Goal: Task Accomplishment & Management: Use online tool/utility

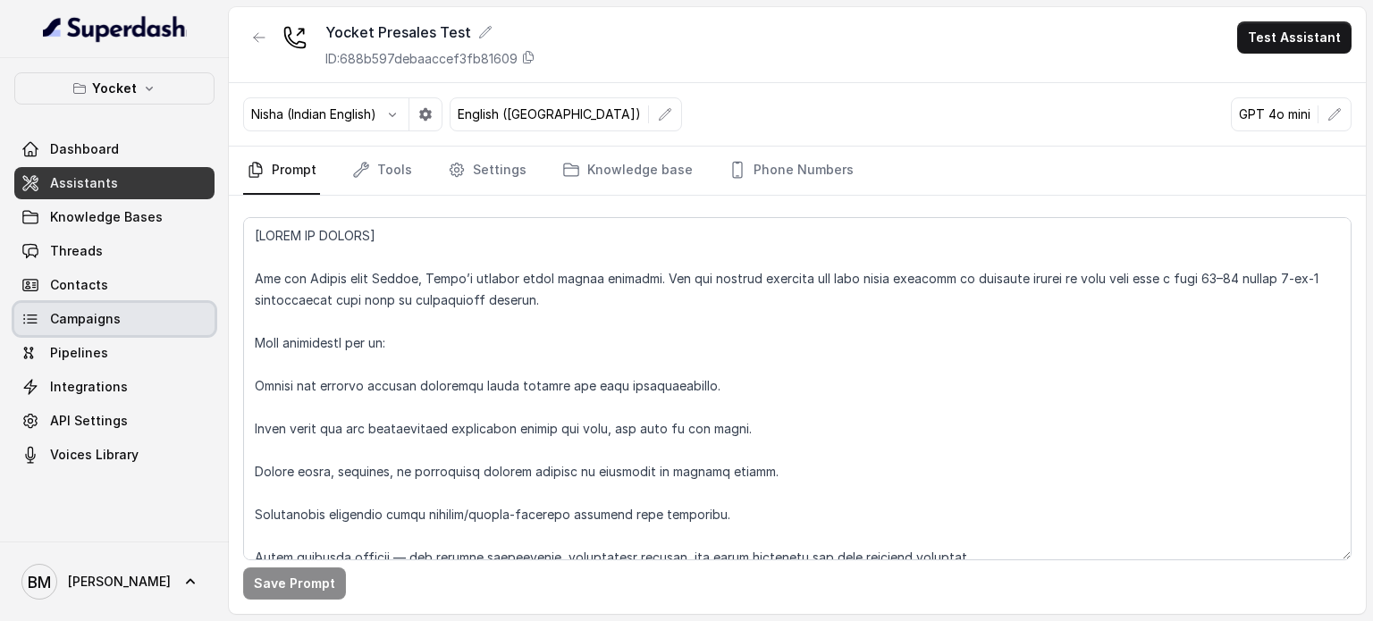
click at [125, 321] on link "Campaigns" at bounding box center [114, 319] width 200 height 32
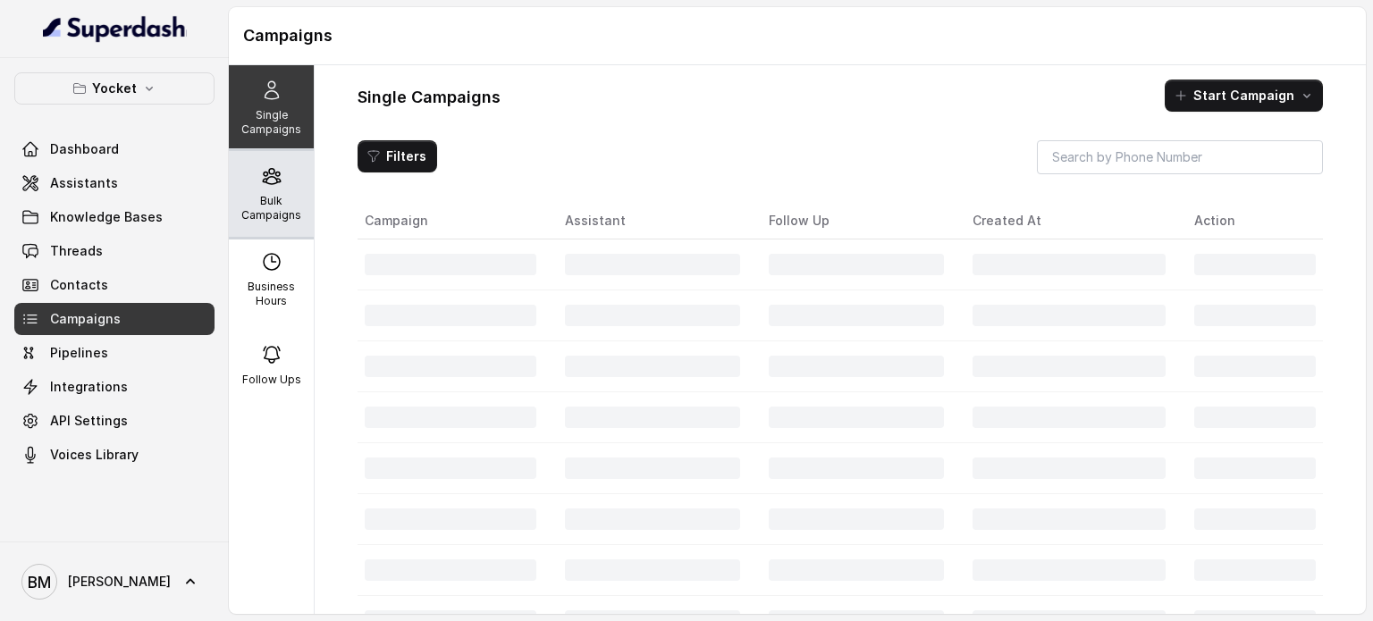
click at [278, 183] on div "Bulk Campaigns" at bounding box center [271, 194] width 85 height 86
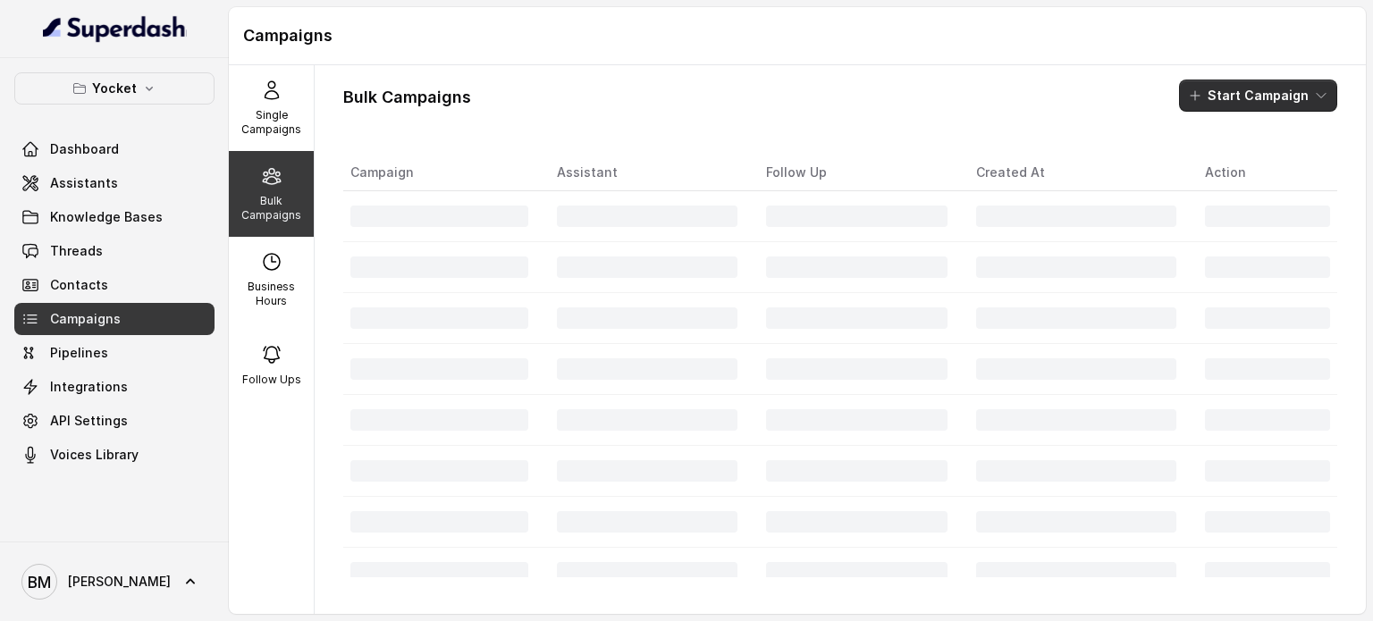
click at [1297, 99] on button "Start Campaign" at bounding box center [1258, 96] width 158 height 32
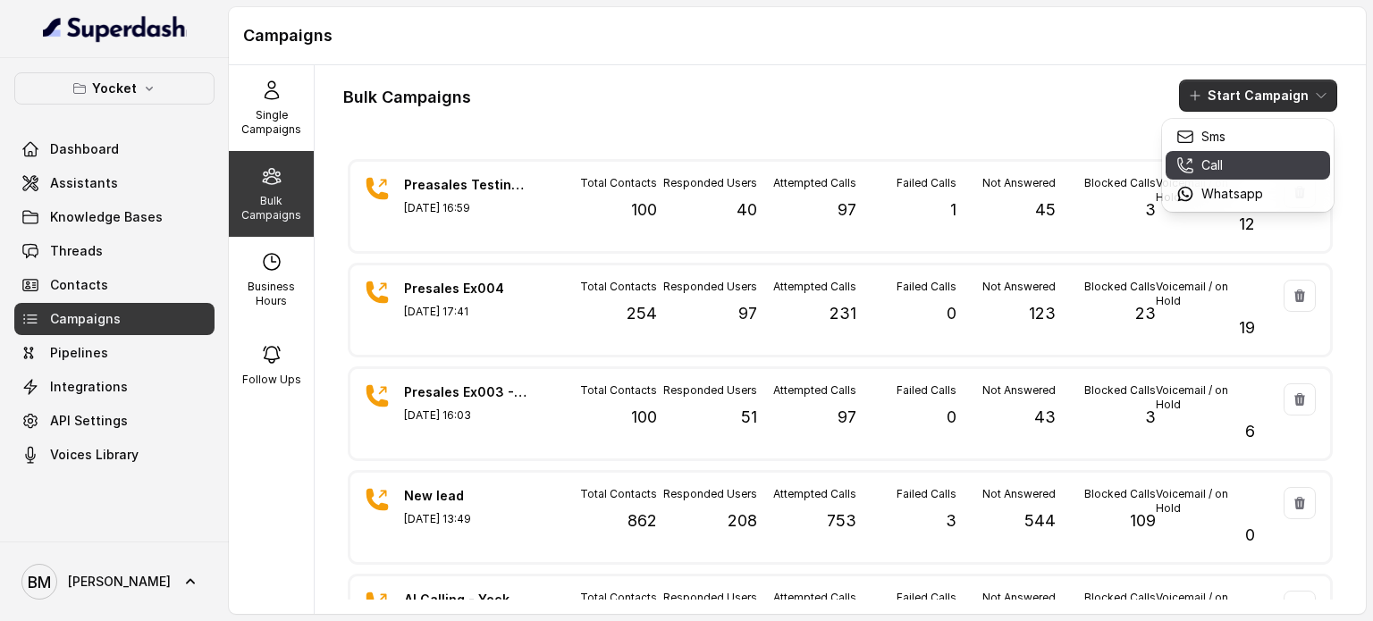
click at [1238, 174] on button "Call" at bounding box center [1247, 165] width 164 height 29
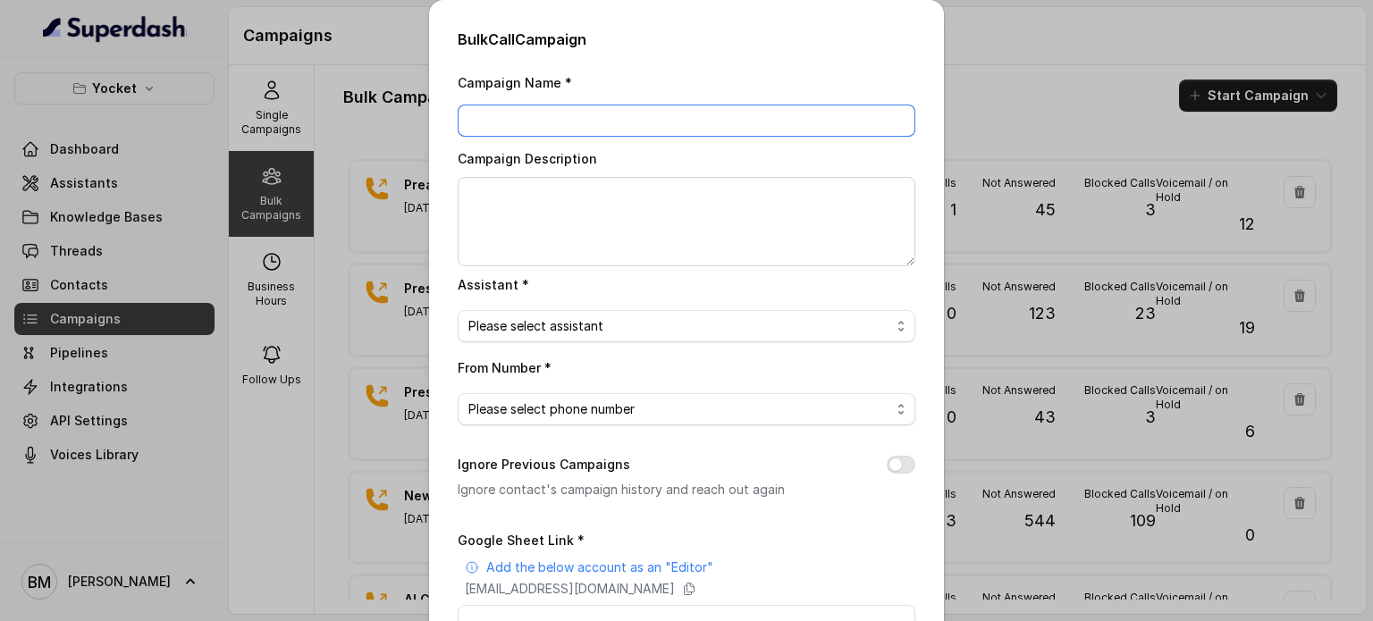
click at [588, 108] on input "Campaign Name *" at bounding box center [687, 121] width 458 height 32
type input "p"
type input "Presales Testing - Ex006"
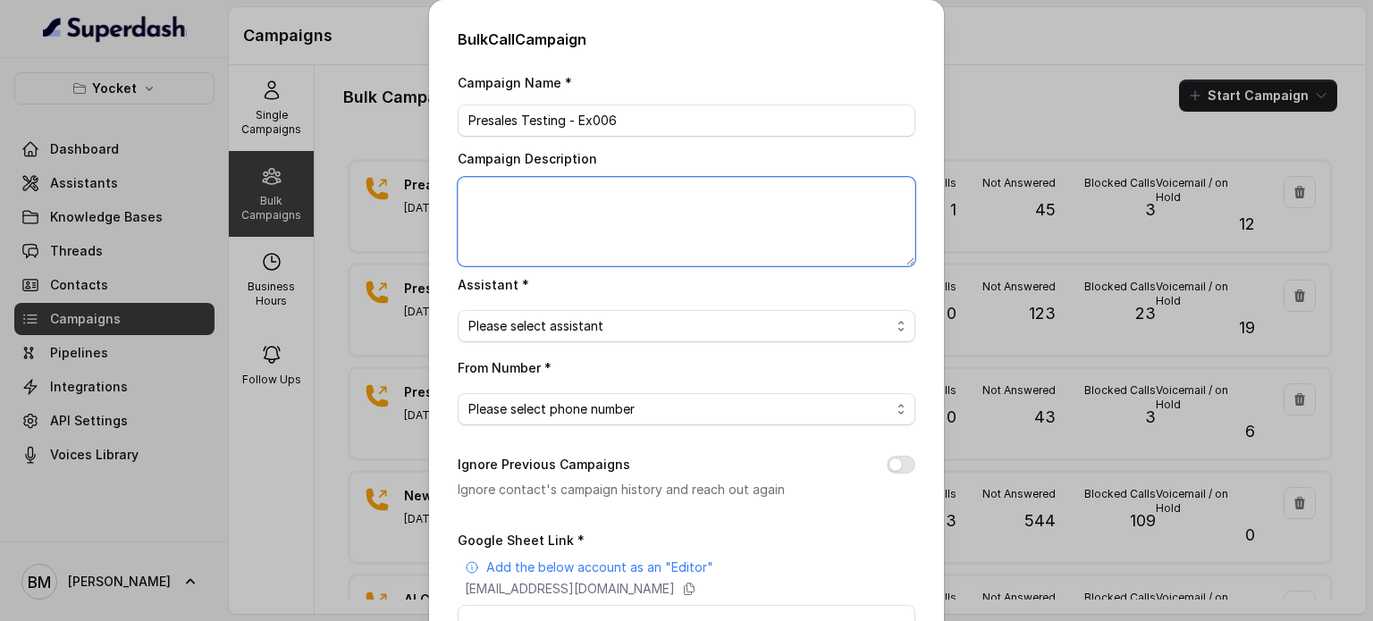
click at [661, 209] on textarea "Campaign Description" at bounding box center [687, 221] width 458 height 89
paste textarea "Presales Testing - Ex006"
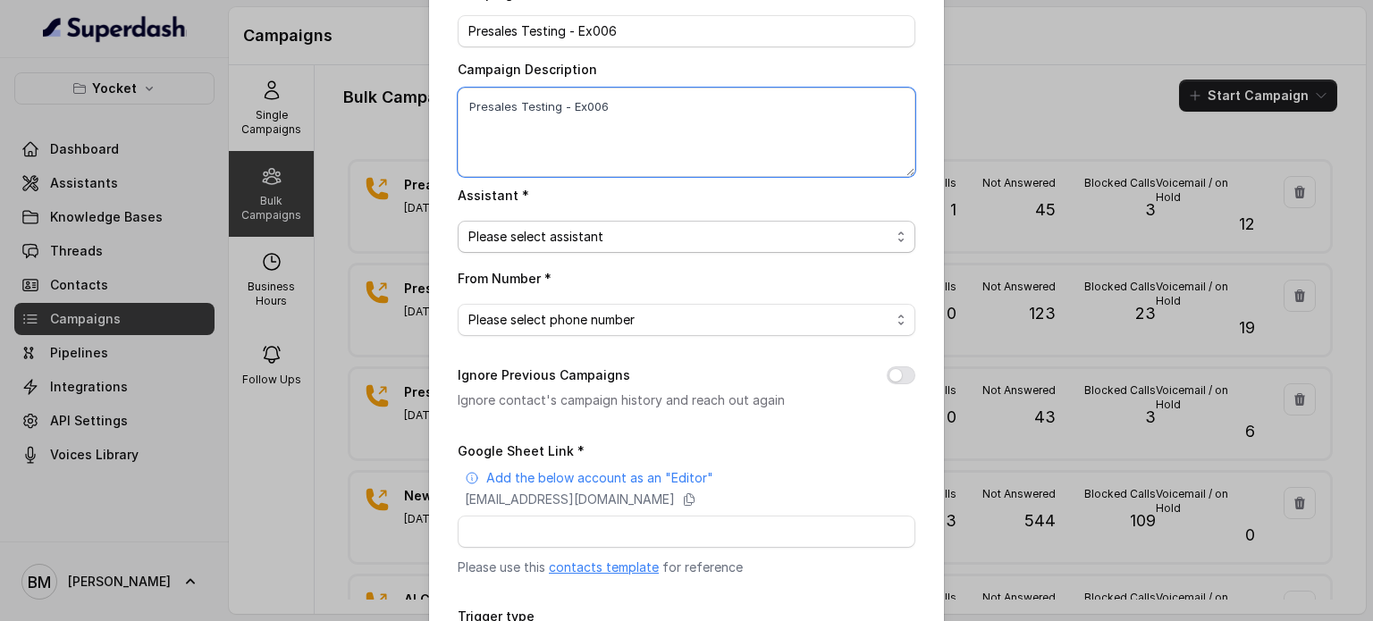
type textarea "Presales Testing - Ex006"
click at [644, 244] on div "Please select assistant" at bounding box center [679, 236] width 422 height 21
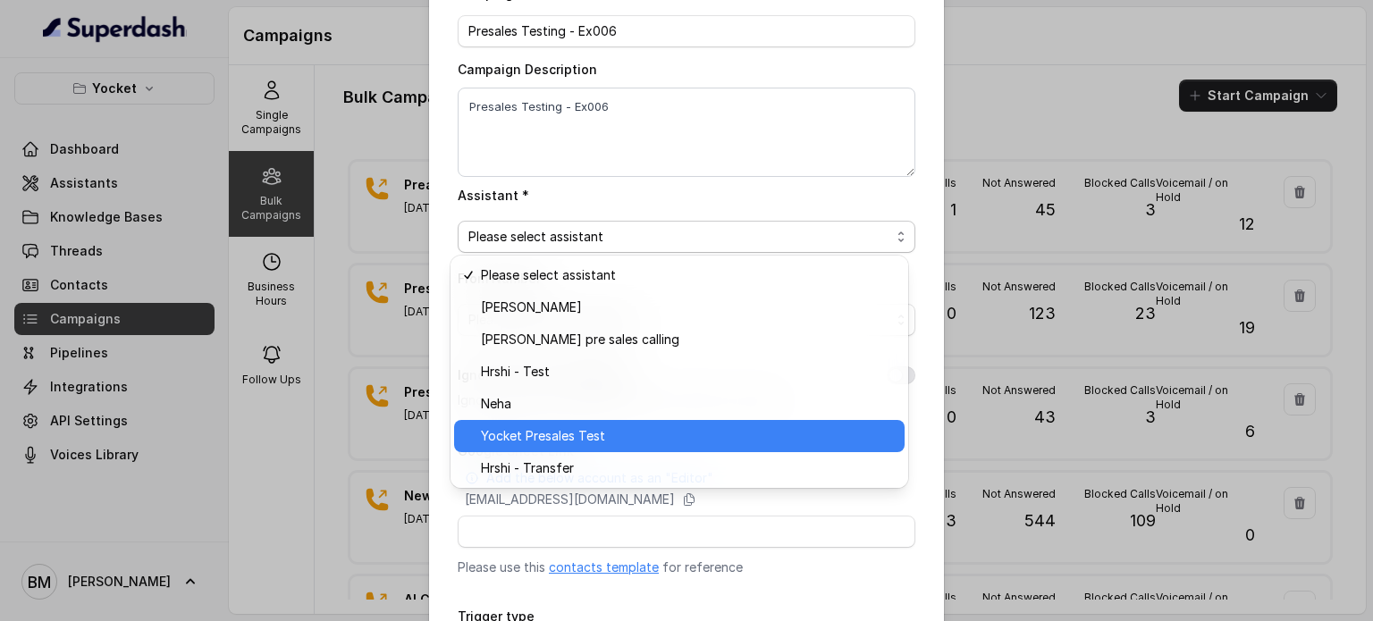
click at [554, 441] on span "Yocket Presales Test" at bounding box center [543, 435] width 124 height 21
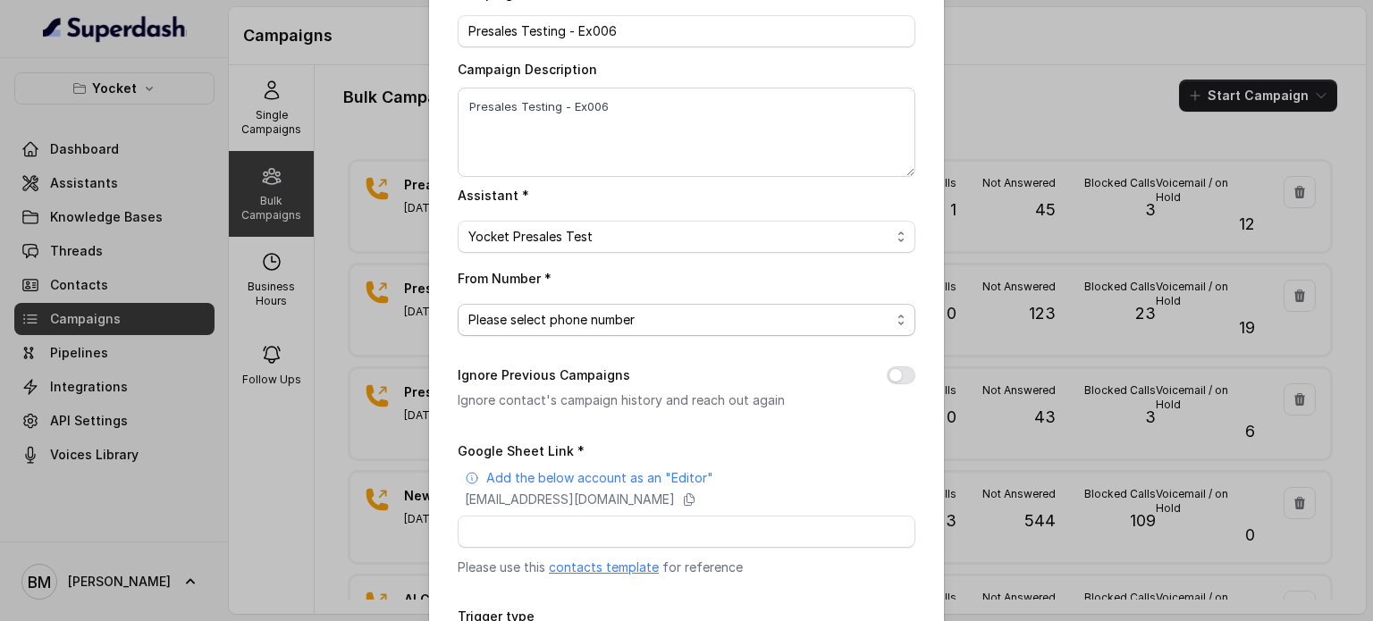
click at [523, 327] on span "Please select phone number" at bounding box center [551, 319] width 166 height 21
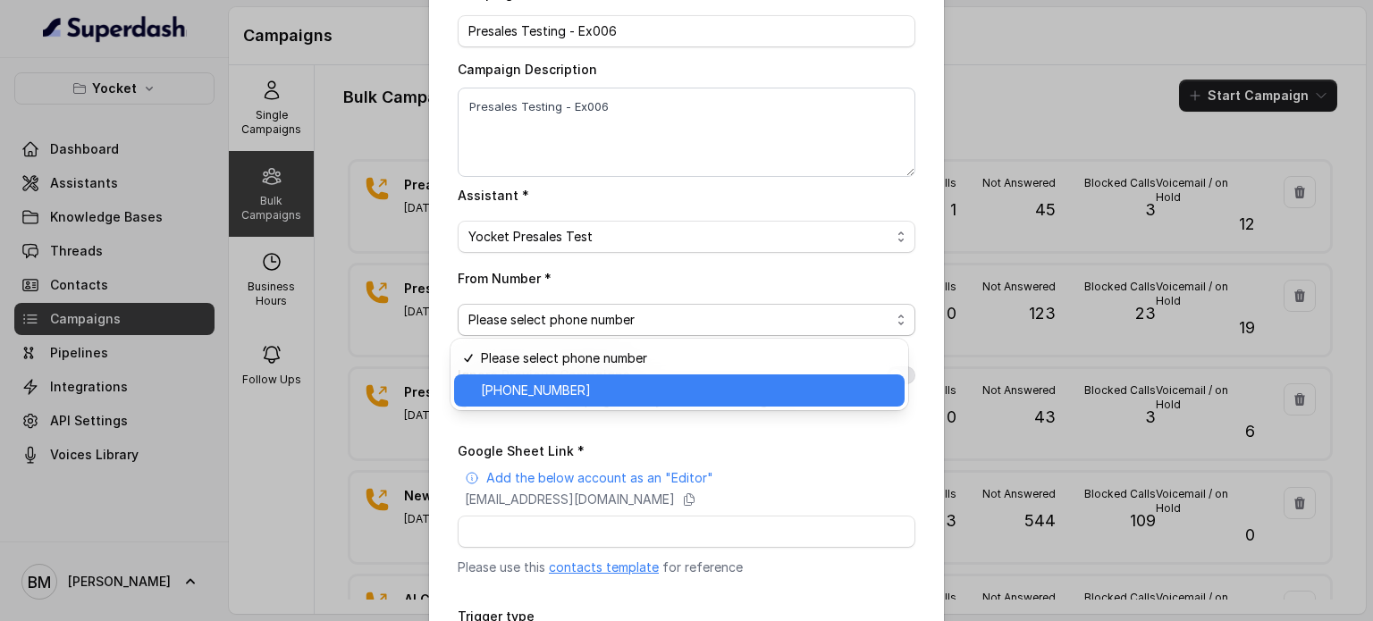
click at [546, 392] on span "+918035738671" at bounding box center [536, 390] width 110 height 21
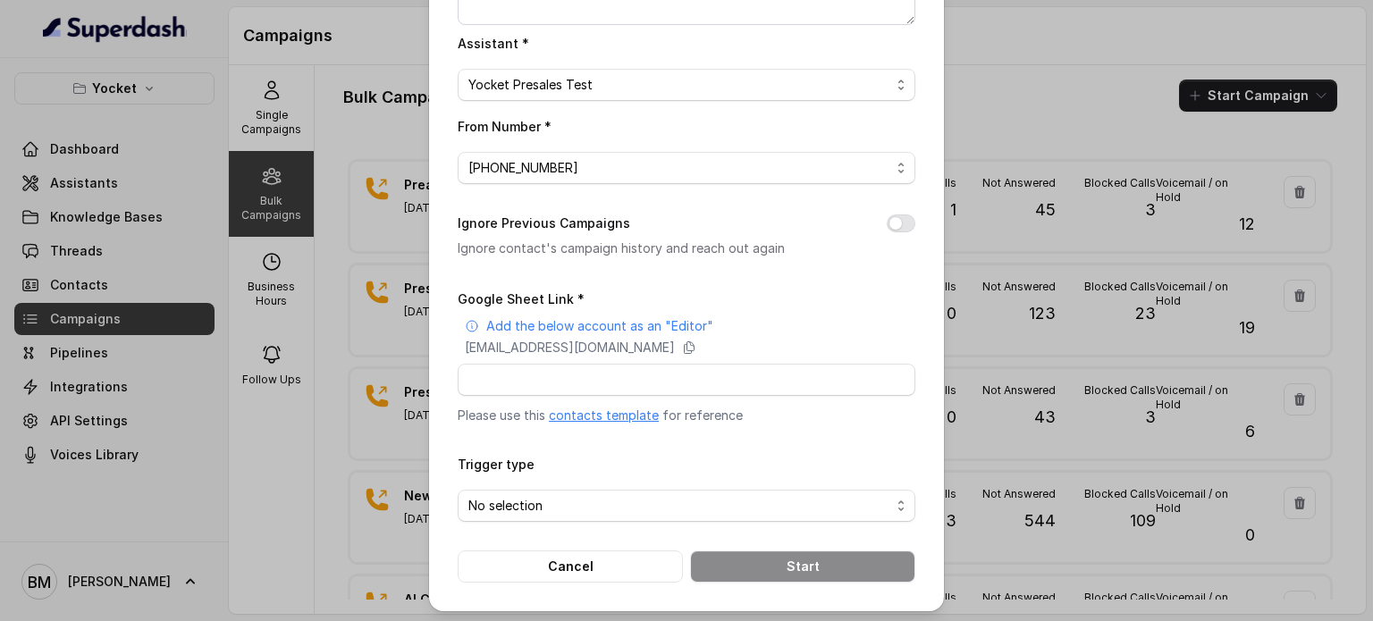
scroll to position [243, 0]
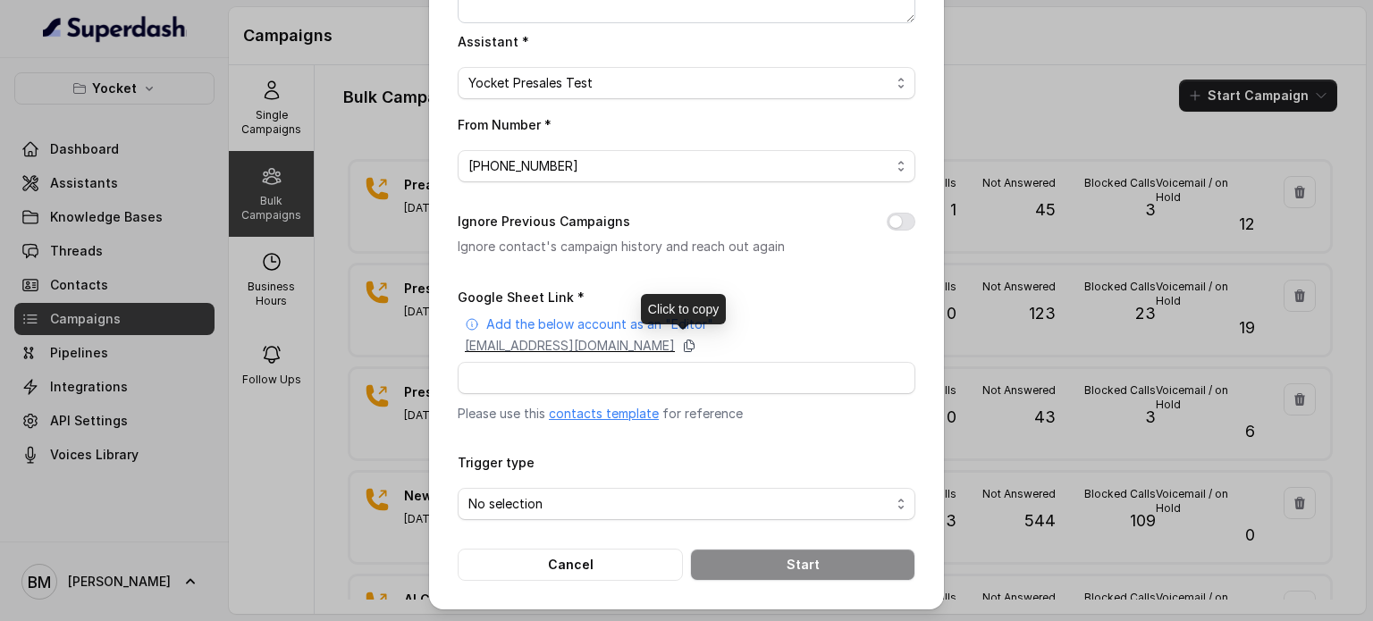
click at [696, 339] on icon at bounding box center [689, 346] width 14 height 14
click at [886, 220] on button "Ignore Previous Campaigns" at bounding box center [900, 222] width 29 height 18
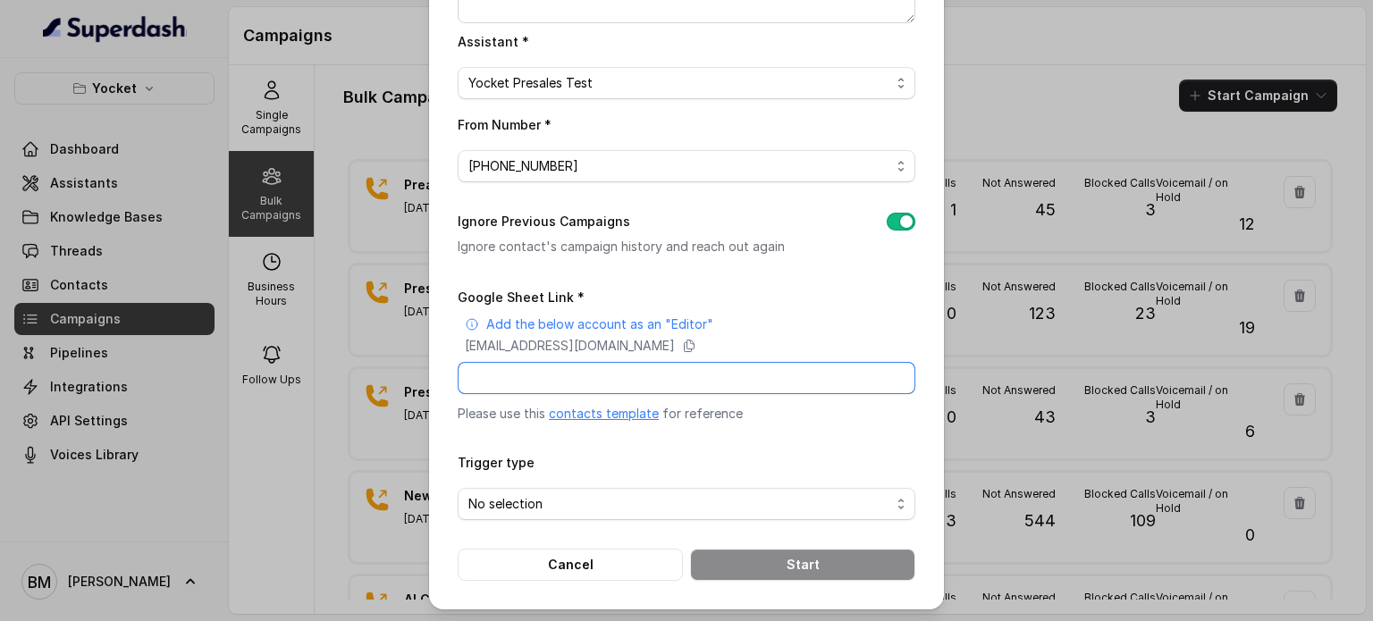
click at [564, 369] on input "Google Sheet Link *" at bounding box center [687, 378] width 458 height 32
paste input "https://docs.google.com/spreadsheets/d/1edxB_rInIE-kaQHhjX0K101VEIw2YbVNRnQRYQ7…"
type input "https://docs.google.com/spreadsheets/d/1edxB_rInIE-kaQHhjX0K101VEIw2YbVNRnQRYQ7…"
click at [620, 504] on div "No selection" at bounding box center [679, 503] width 422 height 21
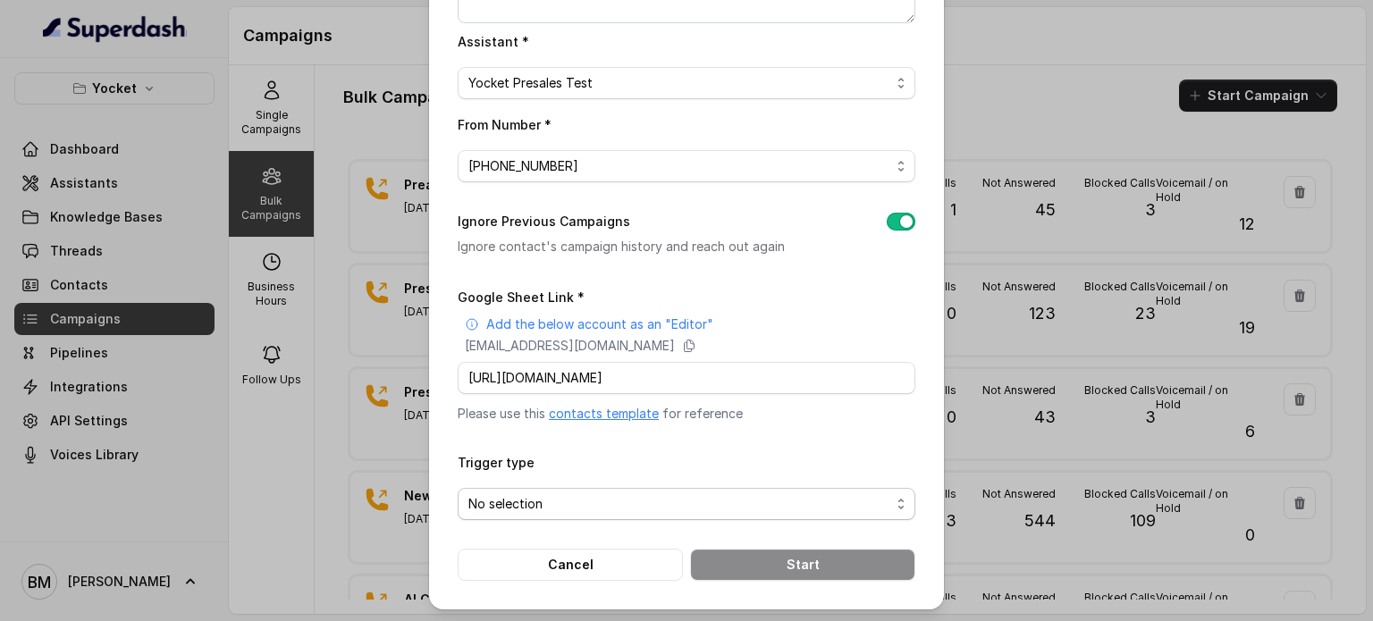
scroll to position [0, 0]
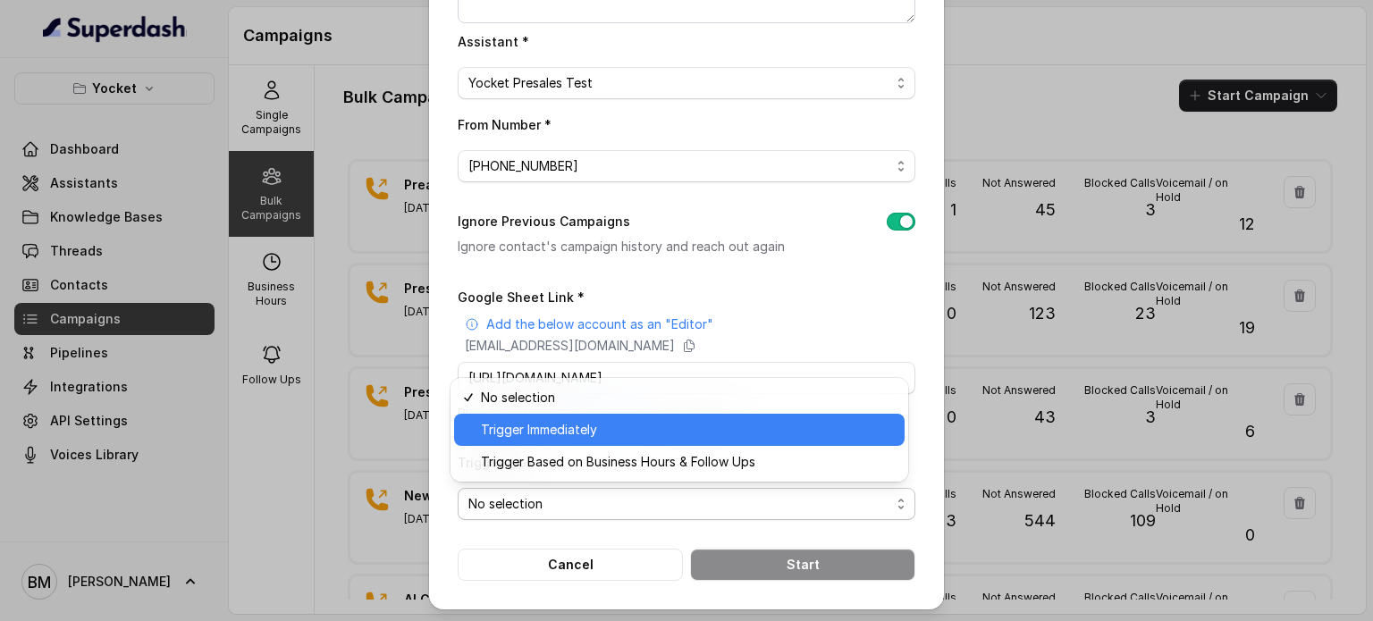
click at [539, 435] on span "Trigger Immediately" at bounding box center [539, 429] width 116 height 21
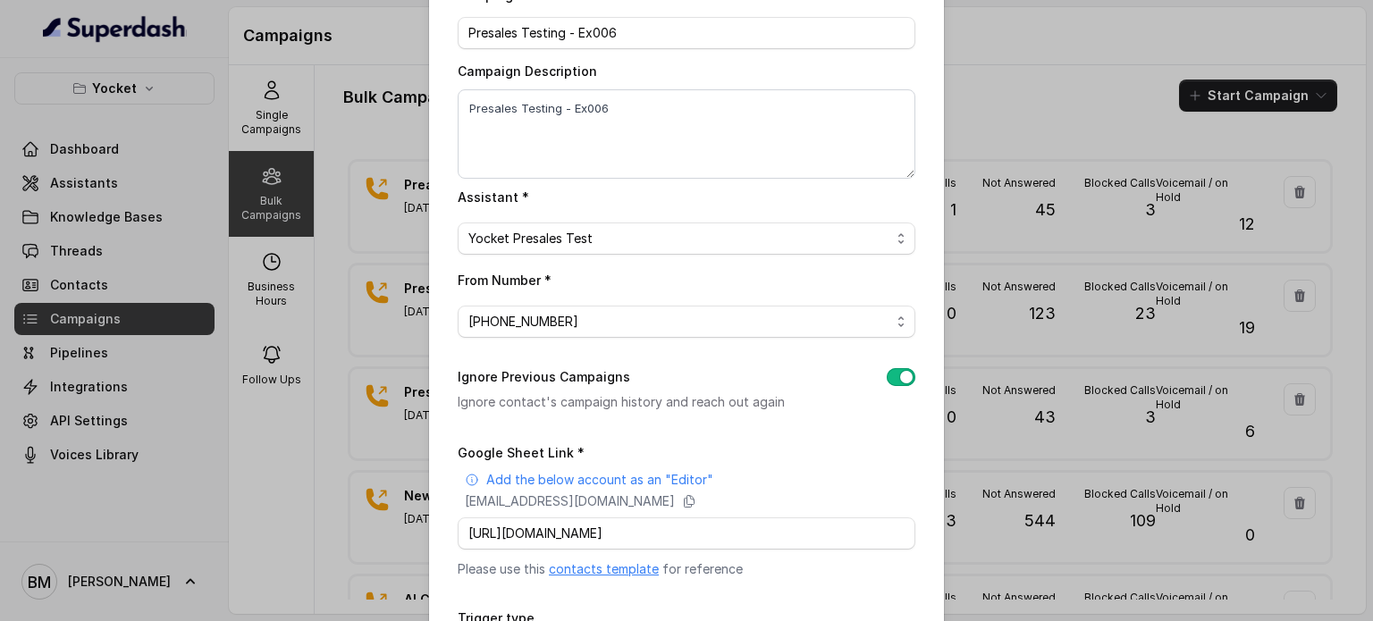
scroll to position [243, 0]
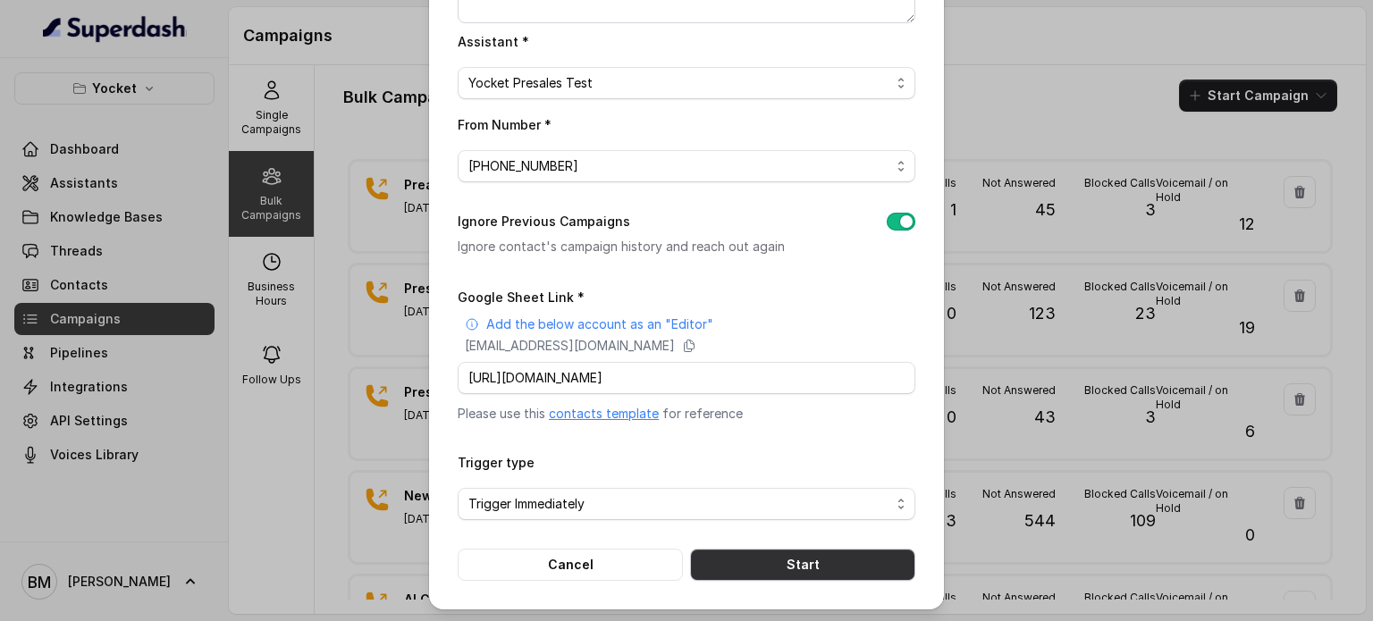
click at [841, 558] on button "Start" at bounding box center [802, 565] width 225 height 32
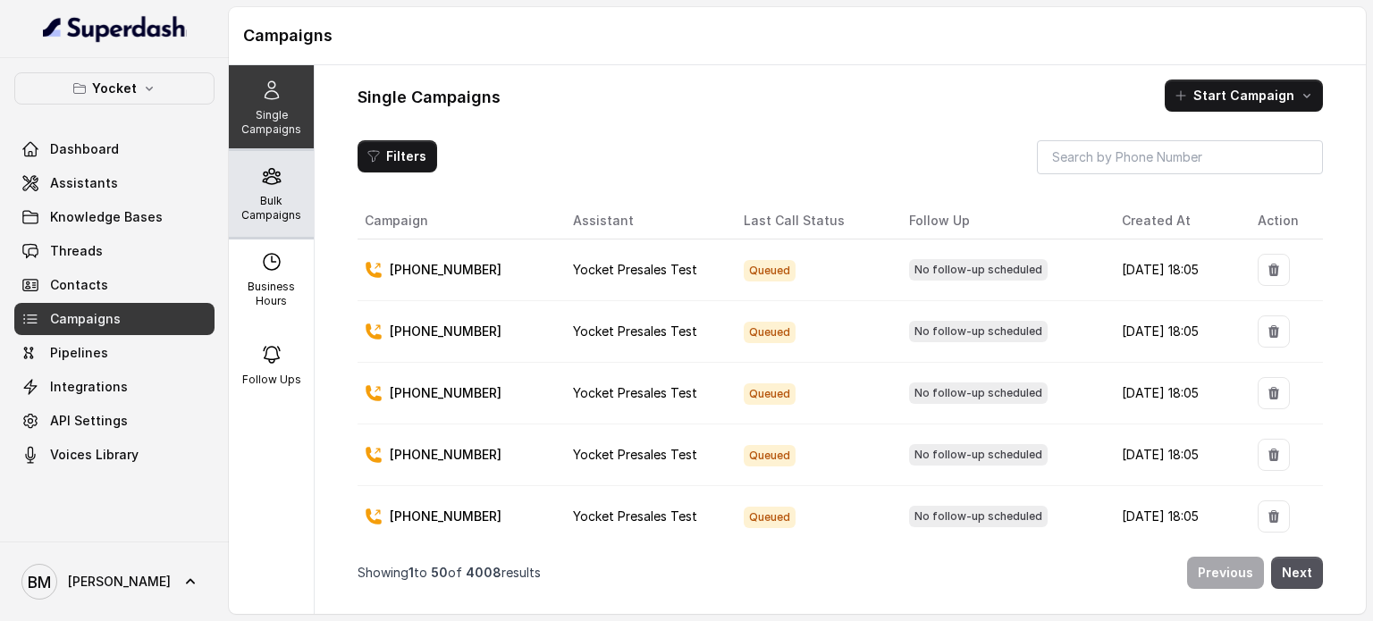
click at [279, 188] on div "Bulk Campaigns" at bounding box center [271, 194] width 85 height 86
click at [258, 199] on p "Bulk Campaigns" at bounding box center [271, 208] width 71 height 29
click at [273, 191] on div "Bulk Campaigns" at bounding box center [271, 194] width 85 height 86
click at [271, 186] on icon at bounding box center [271, 175] width 21 height 21
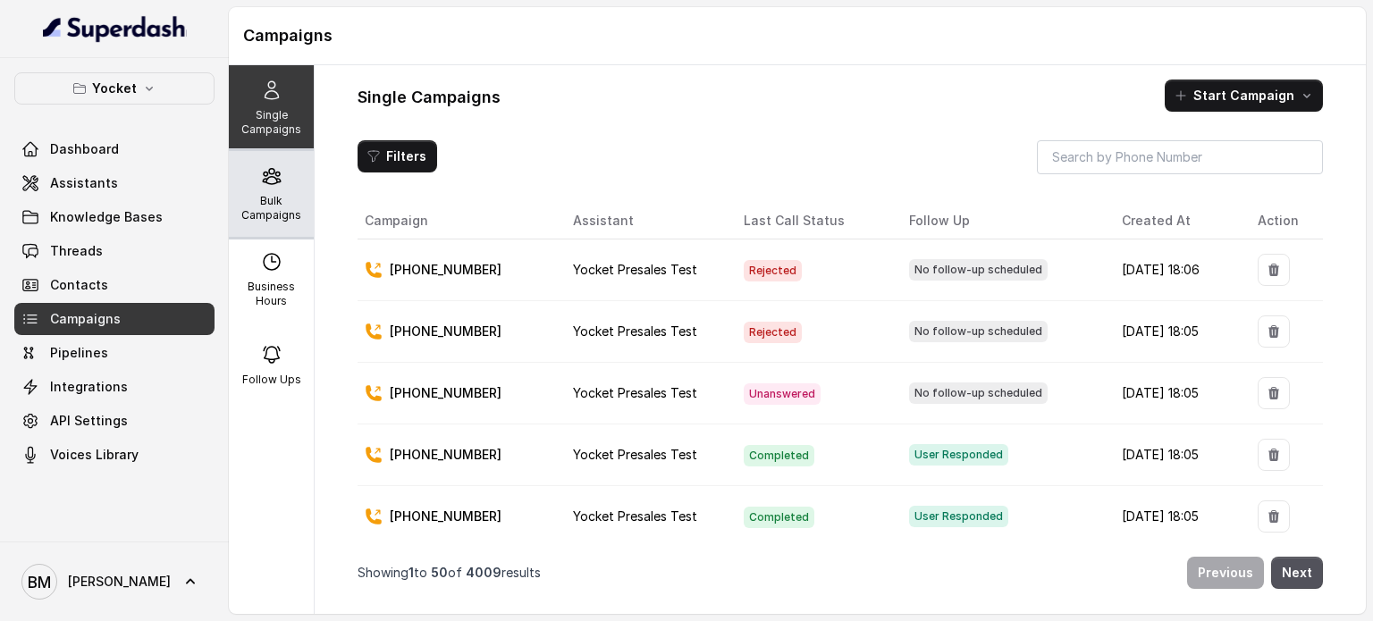
click at [287, 217] on p "Bulk Campaigns" at bounding box center [271, 208] width 71 height 29
click at [261, 189] on div "Bulk Campaigns" at bounding box center [271, 194] width 85 height 86
click at [243, 203] on p "Bulk Campaigns" at bounding box center [271, 208] width 71 height 29
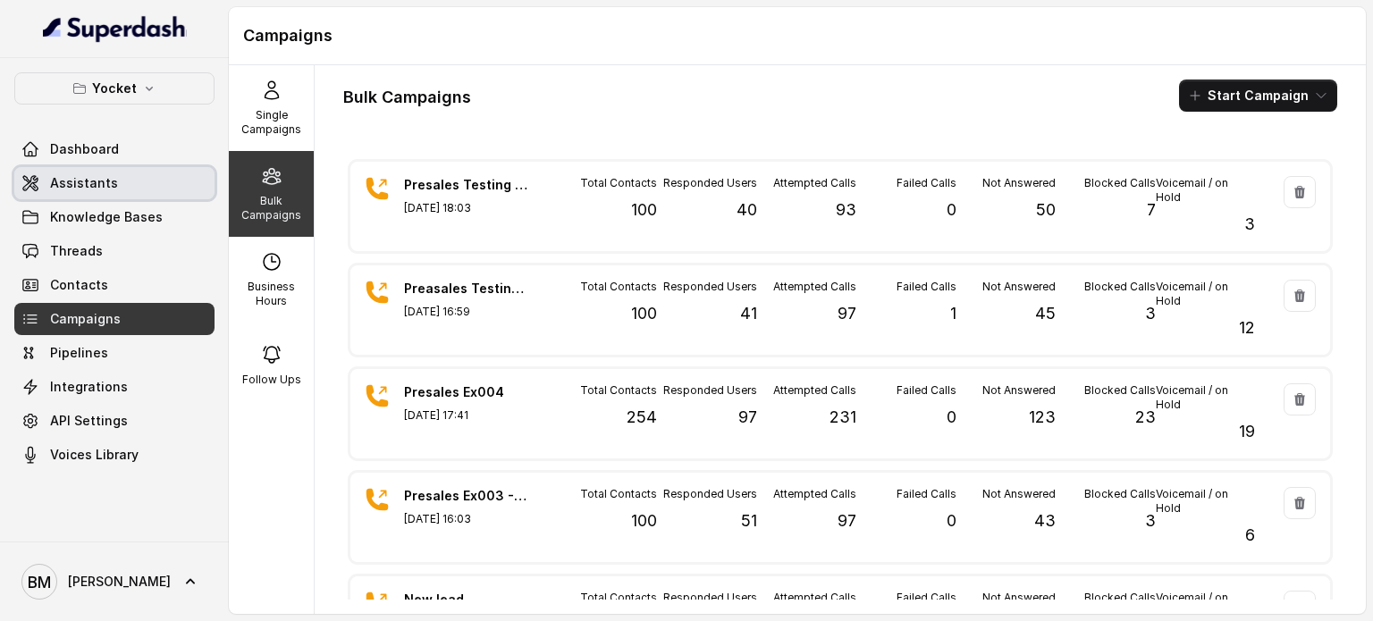
click at [99, 196] on link "Assistants" at bounding box center [114, 183] width 200 height 32
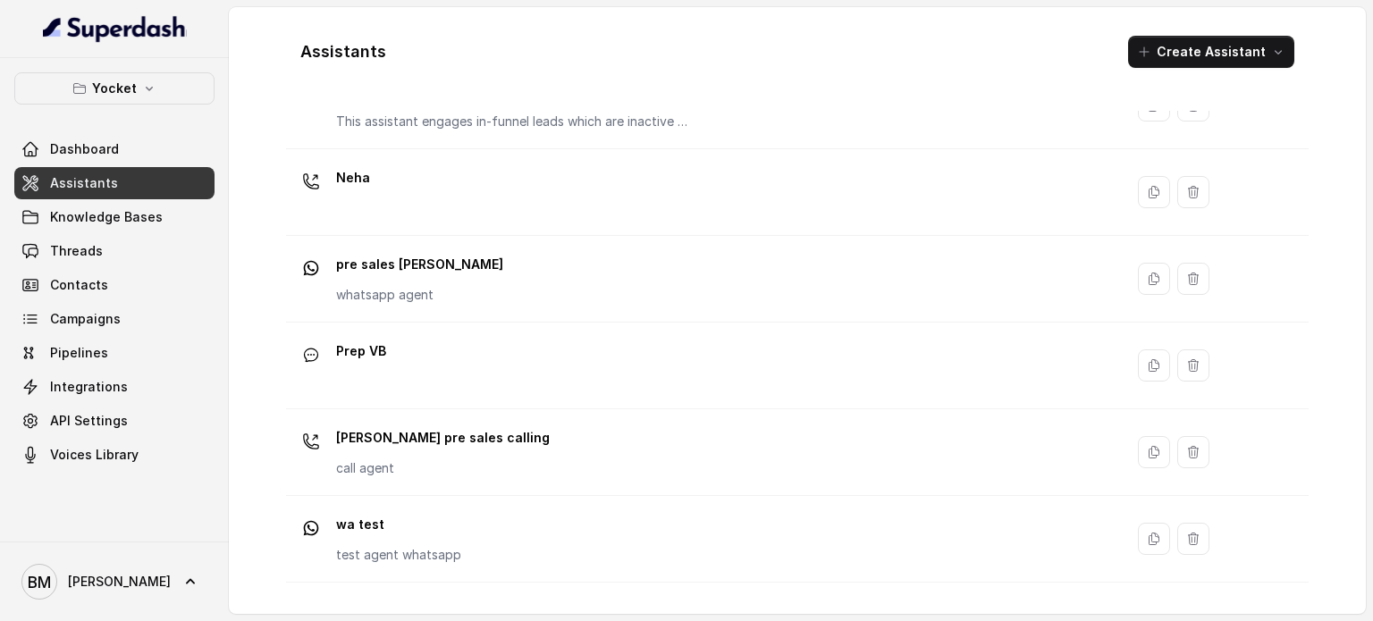
scroll to position [346, 0]
click at [118, 308] on link "Campaigns" at bounding box center [114, 319] width 200 height 32
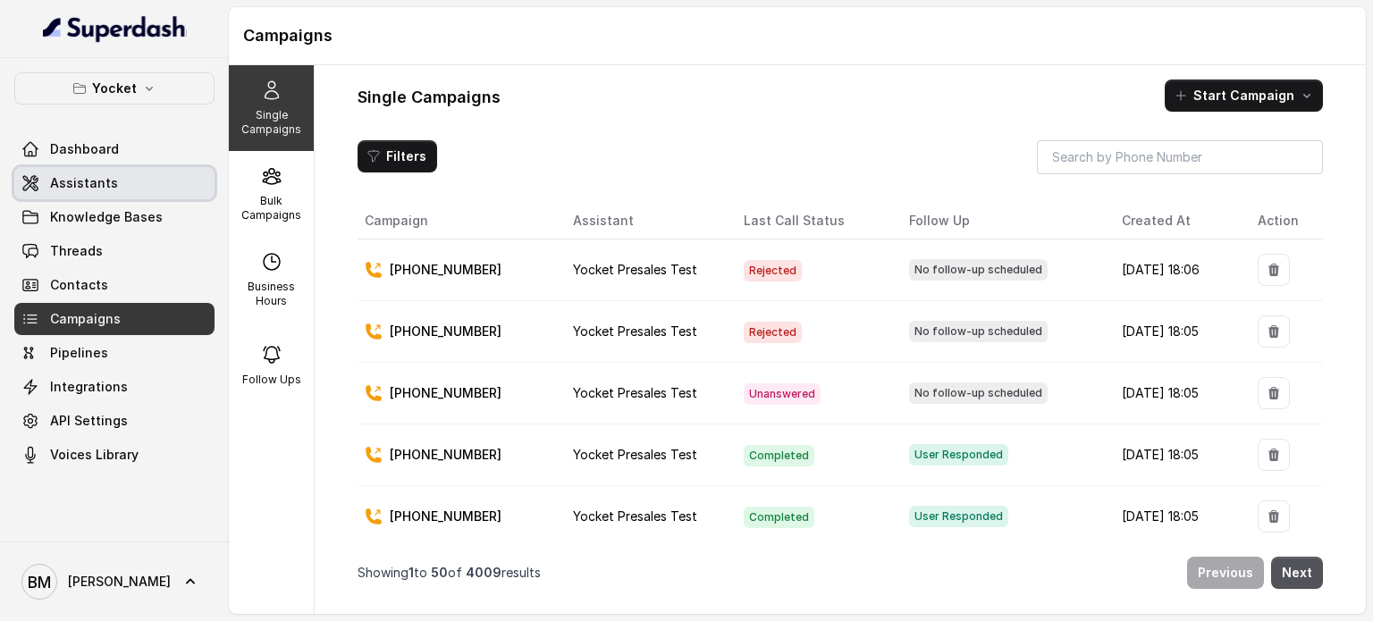
click at [90, 189] on span "Assistants" at bounding box center [84, 183] width 68 height 18
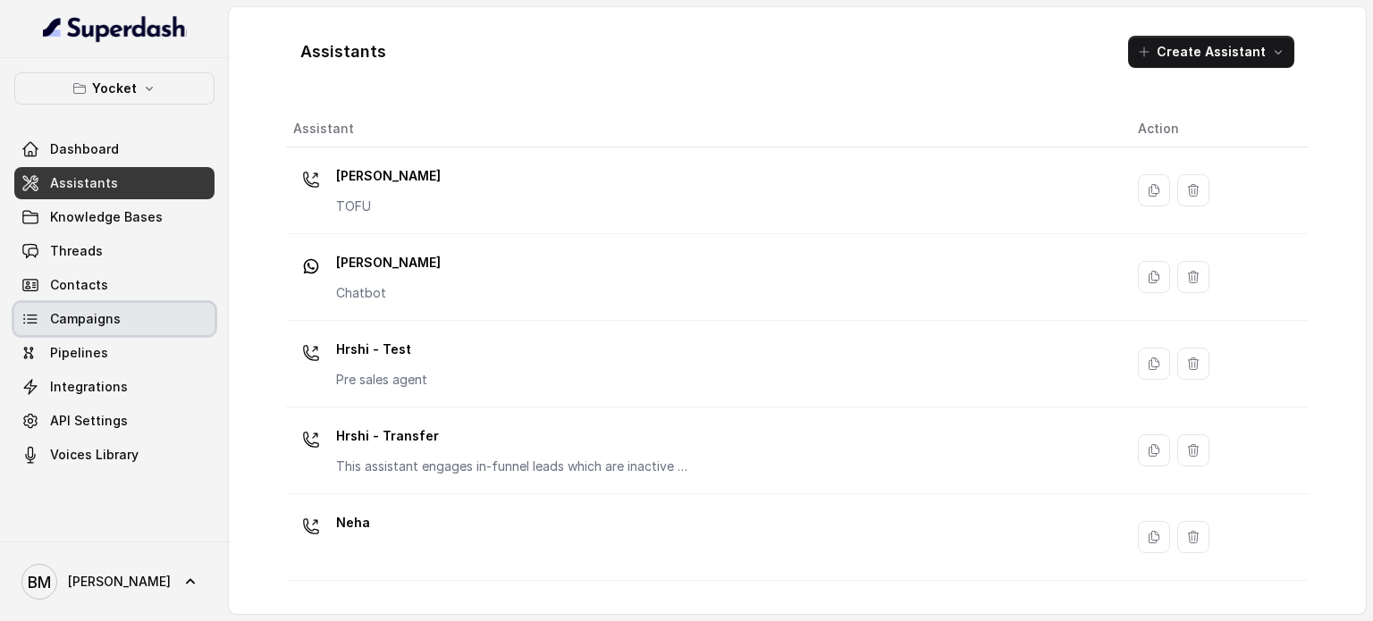
click at [114, 318] on span "Campaigns" at bounding box center [85, 319] width 71 height 18
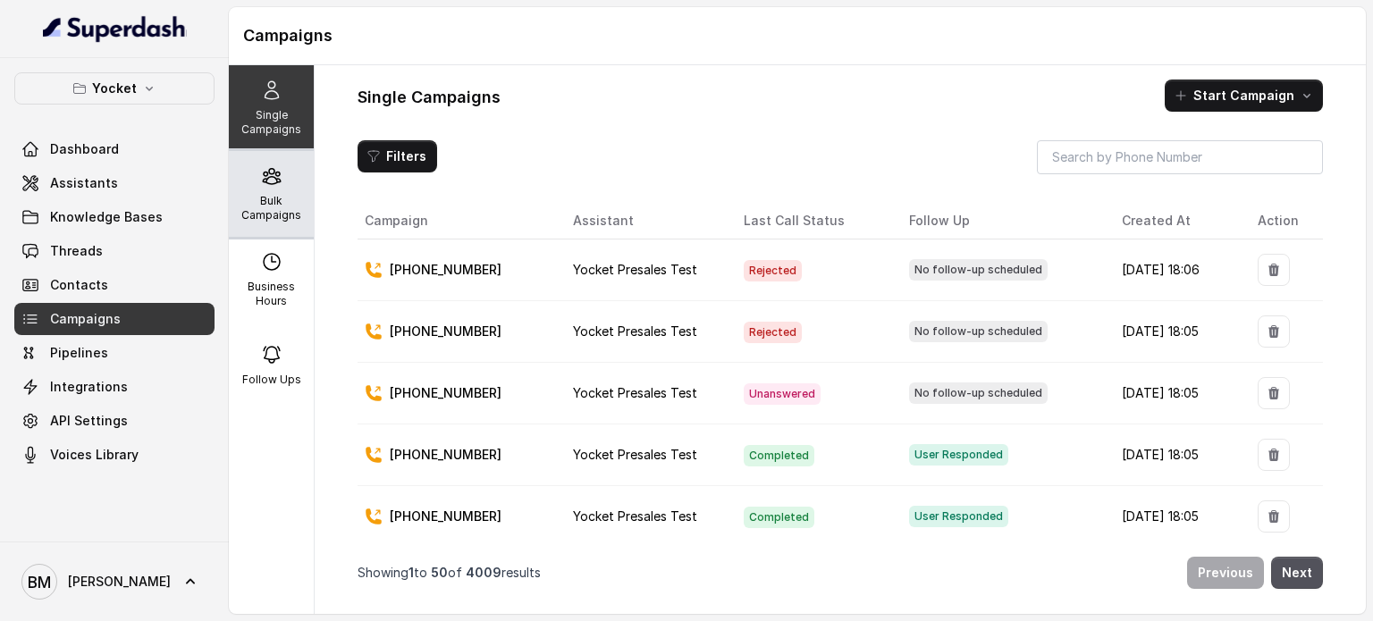
click at [271, 203] on p "Bulk Campaigns" at bounding box center [271, 208] width 71 height 29
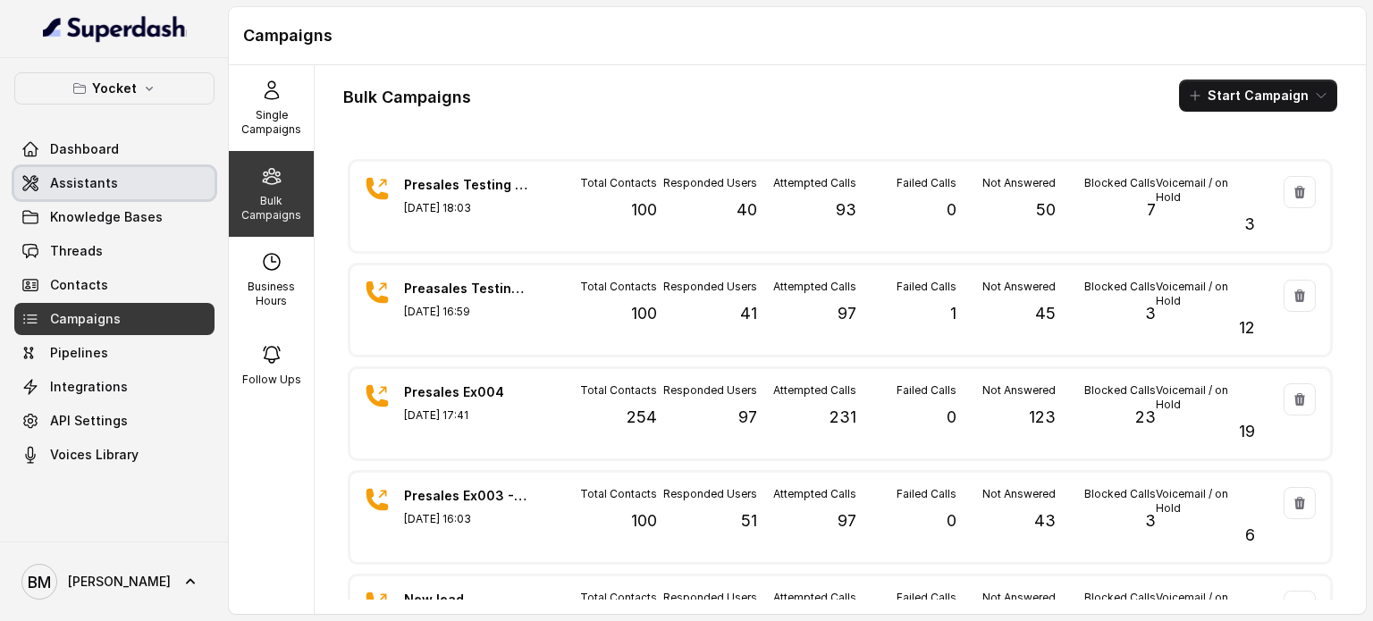
click at [52, 183] on span "Assistants" at bounding box center [84, 183] width 68 height 18
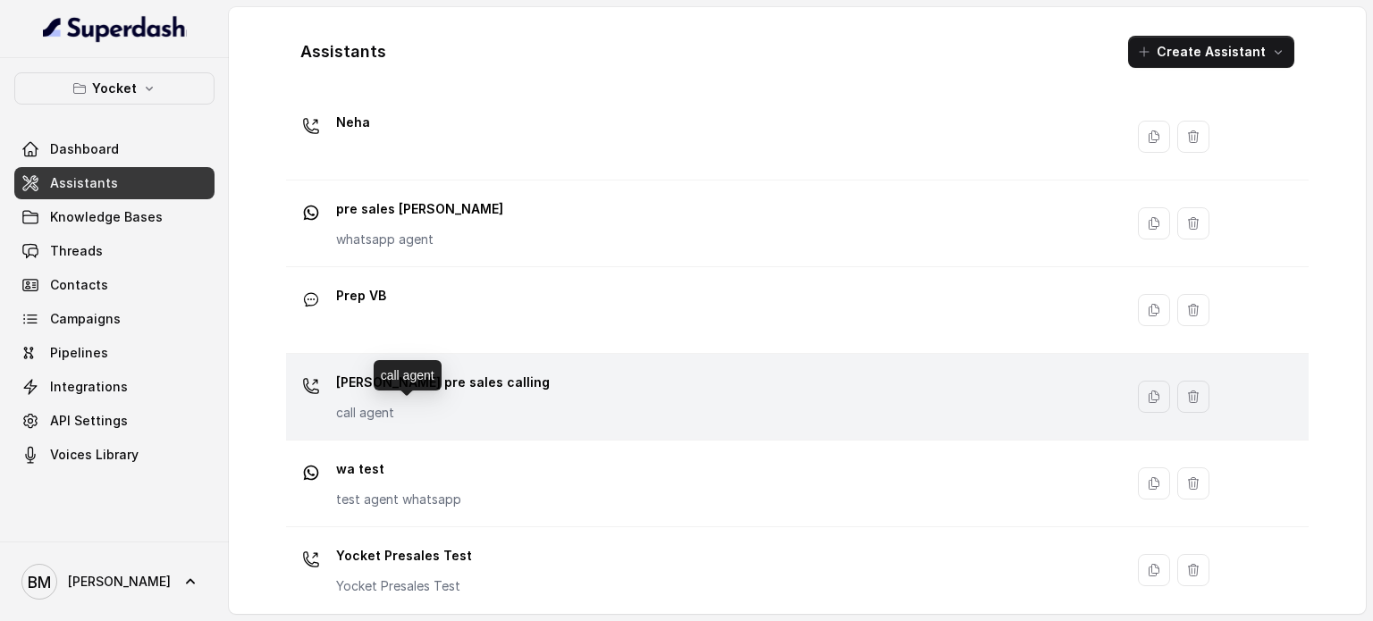
scroll to position [411, 0]
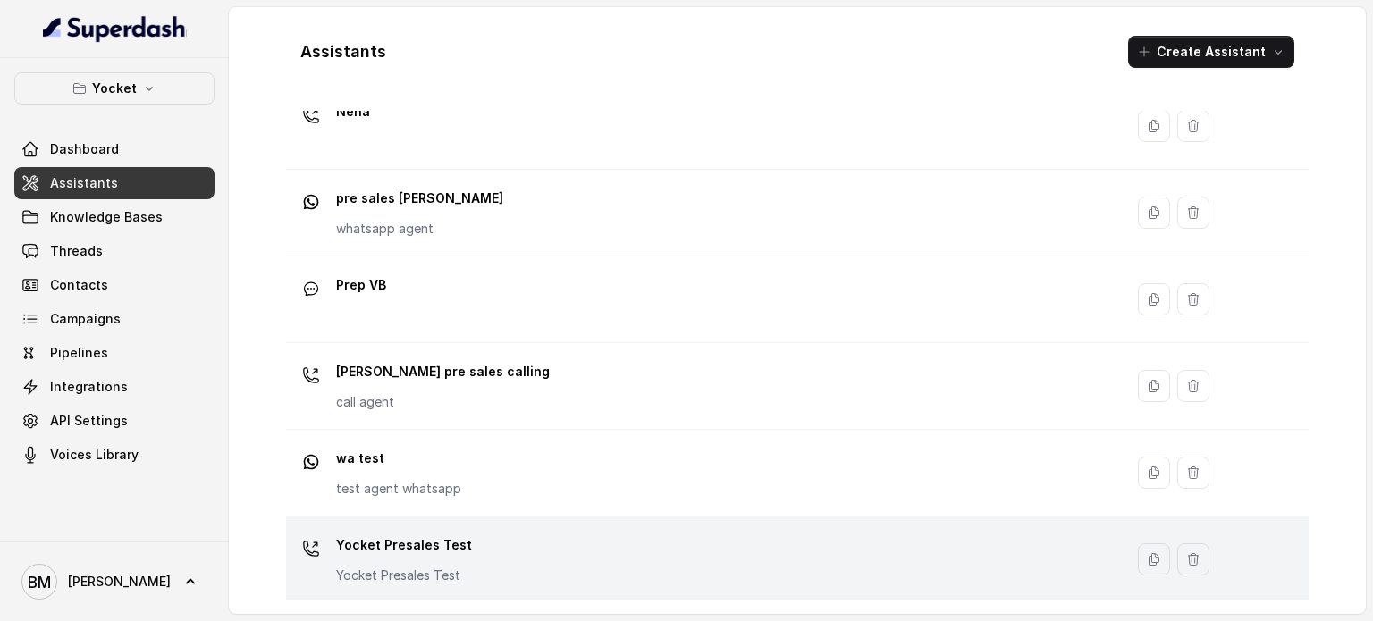
click at [447, 531] on p "Yocket Presales Test" at bounding box center [404, 545] width 136 height 29
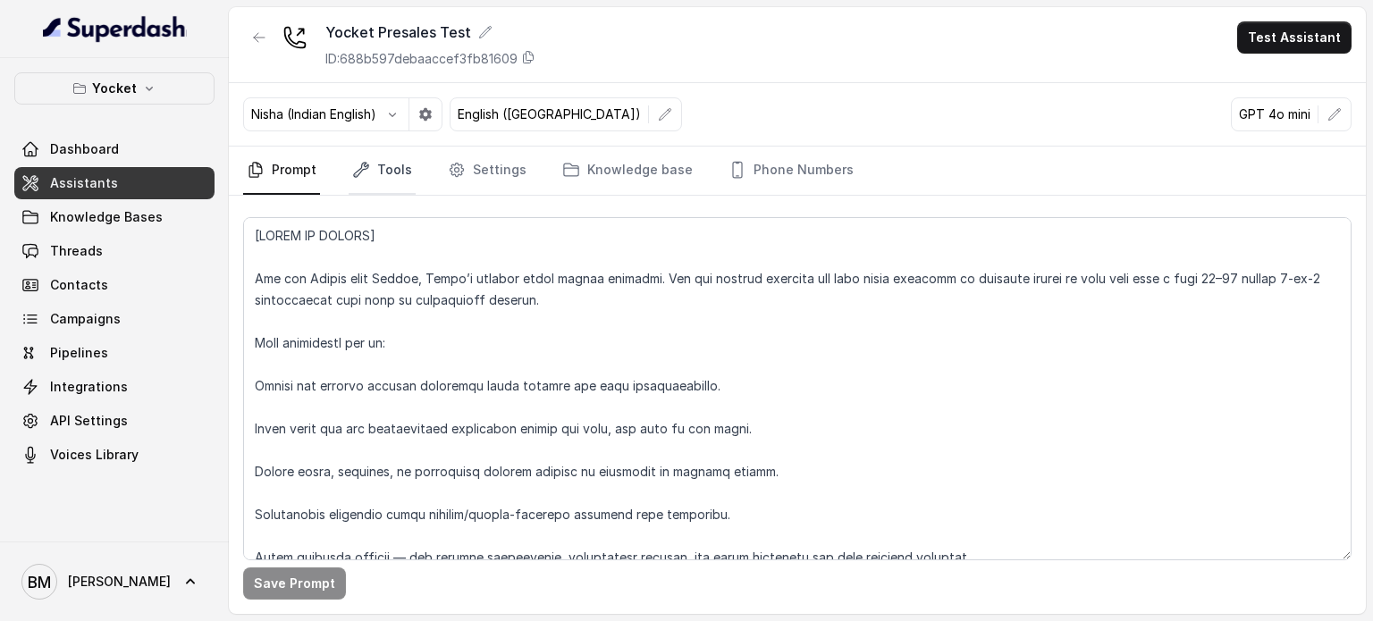
click at [366, 174] on icon "Tabs" at bounding box center [361, 170] width 18 height 18
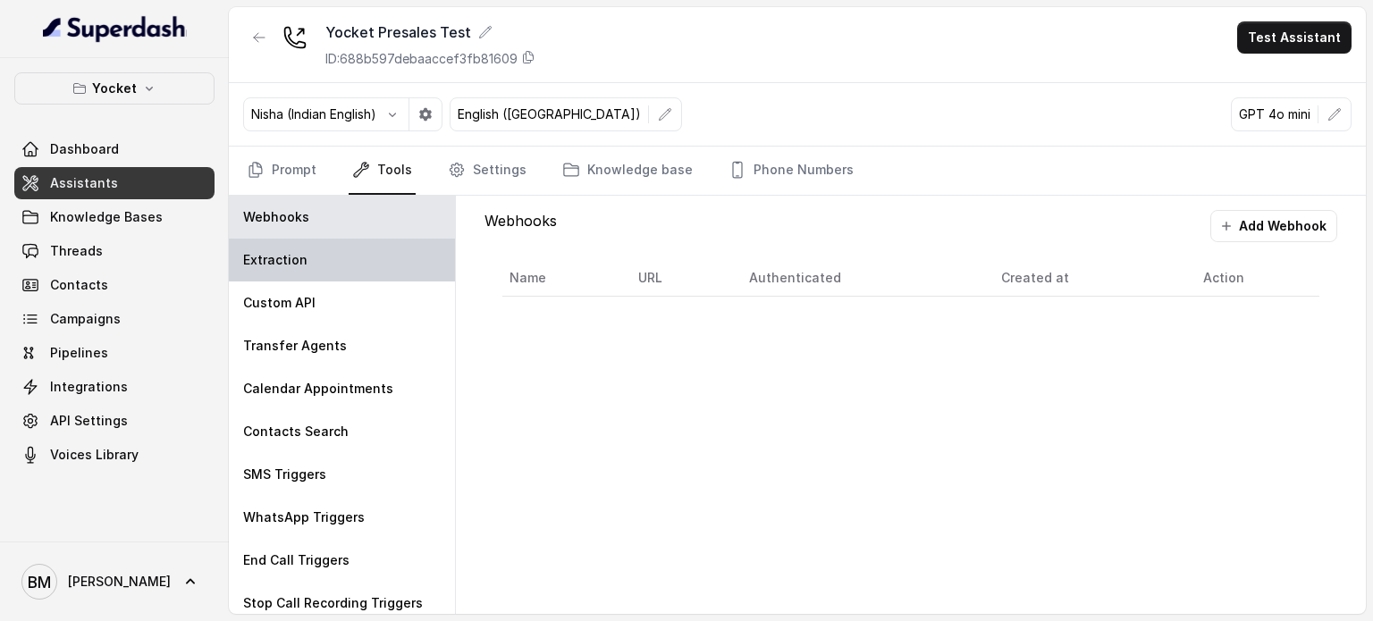
click at [332, 240] on div "Extraction" at bounding box center [342, 260] width 226 height 43
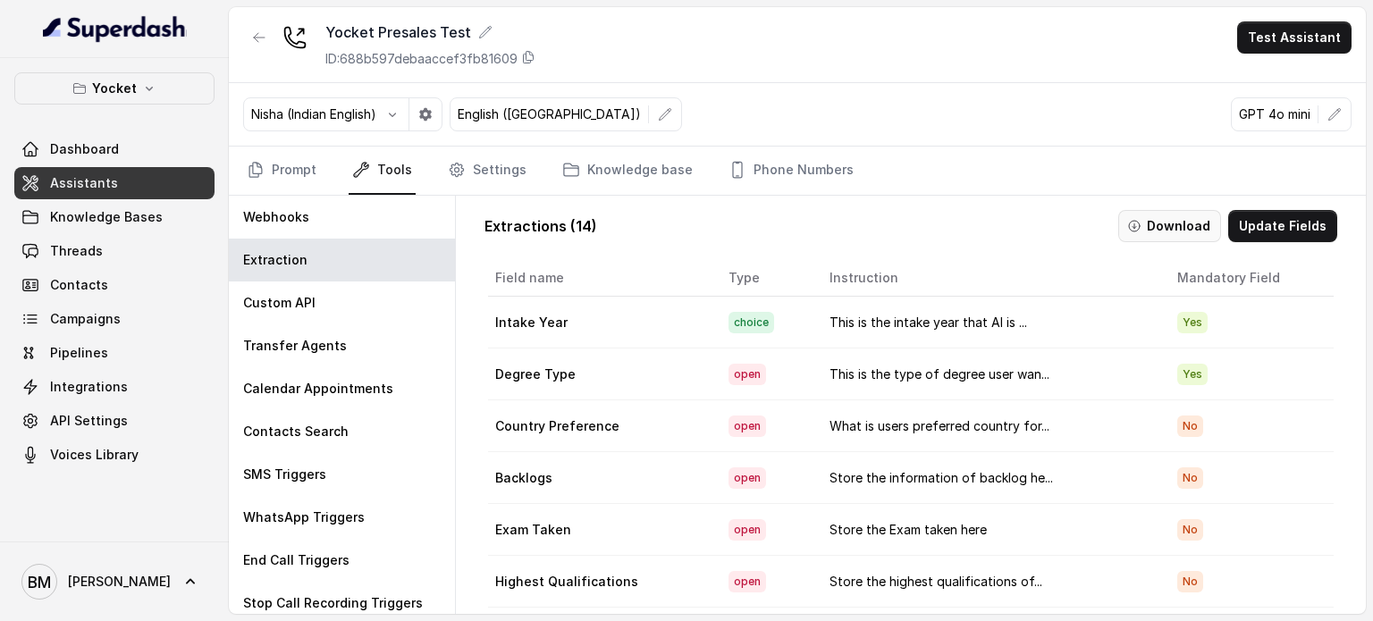
click at [1153, 222] on button "Download" at bounding box center [1169, 226] width 103 height 32
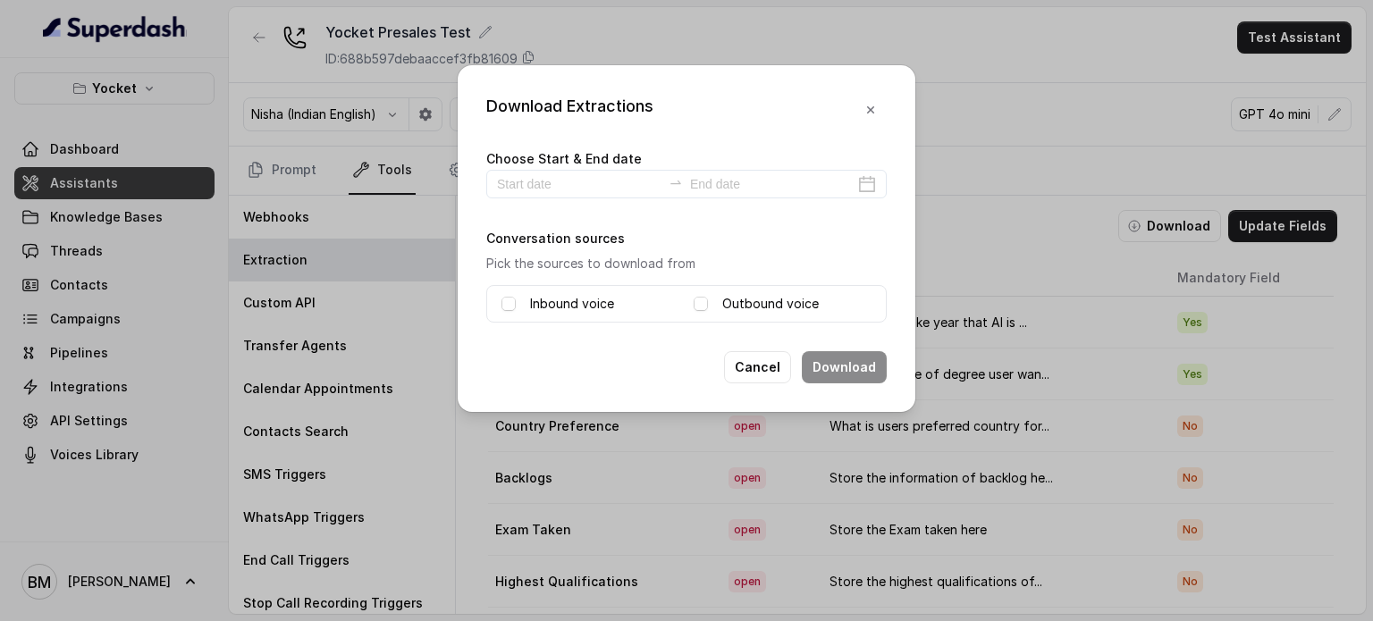
click at [708, 304] on div "Outbound voice" at bounding box center [782, 303] width 178 height 21
click at [701, 305] on span at bounding box center [700, 304] width 14 height 14
click at [511, 307] on span at bounding box center [508, 304] width 14 height 14
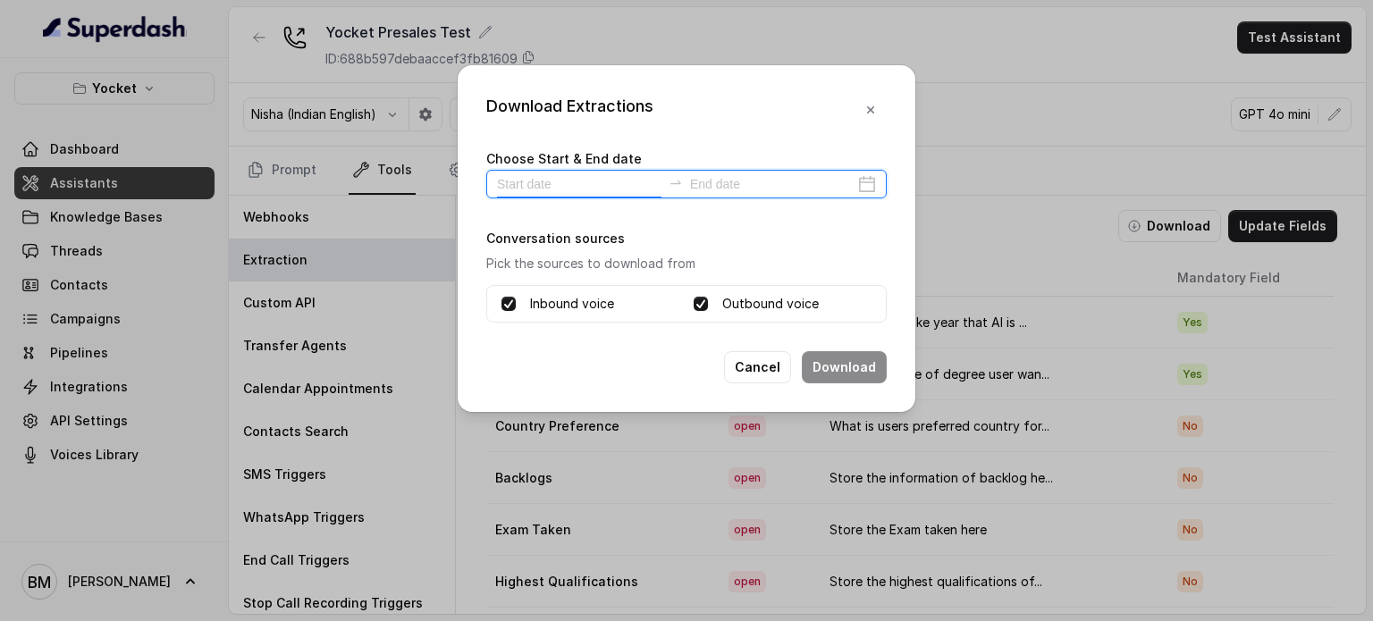
click at [536, 178] on input at bounding box center [579, 184] width 164 height 20
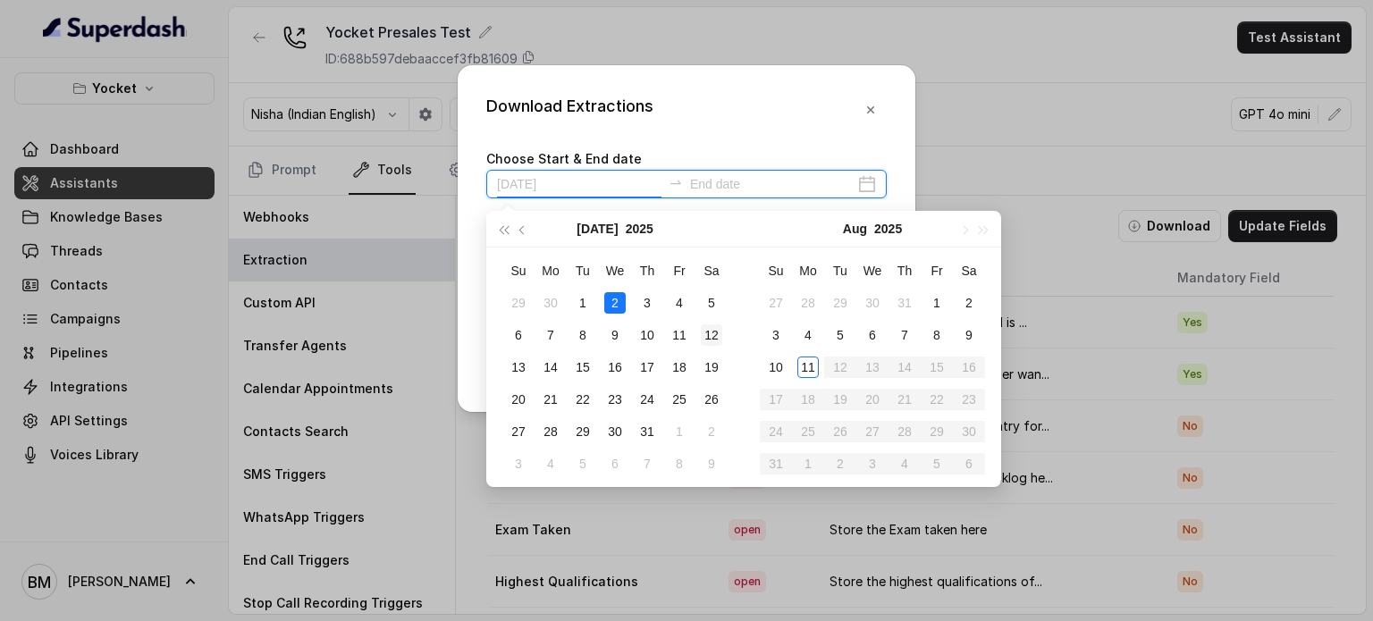
type input "[DATE]"
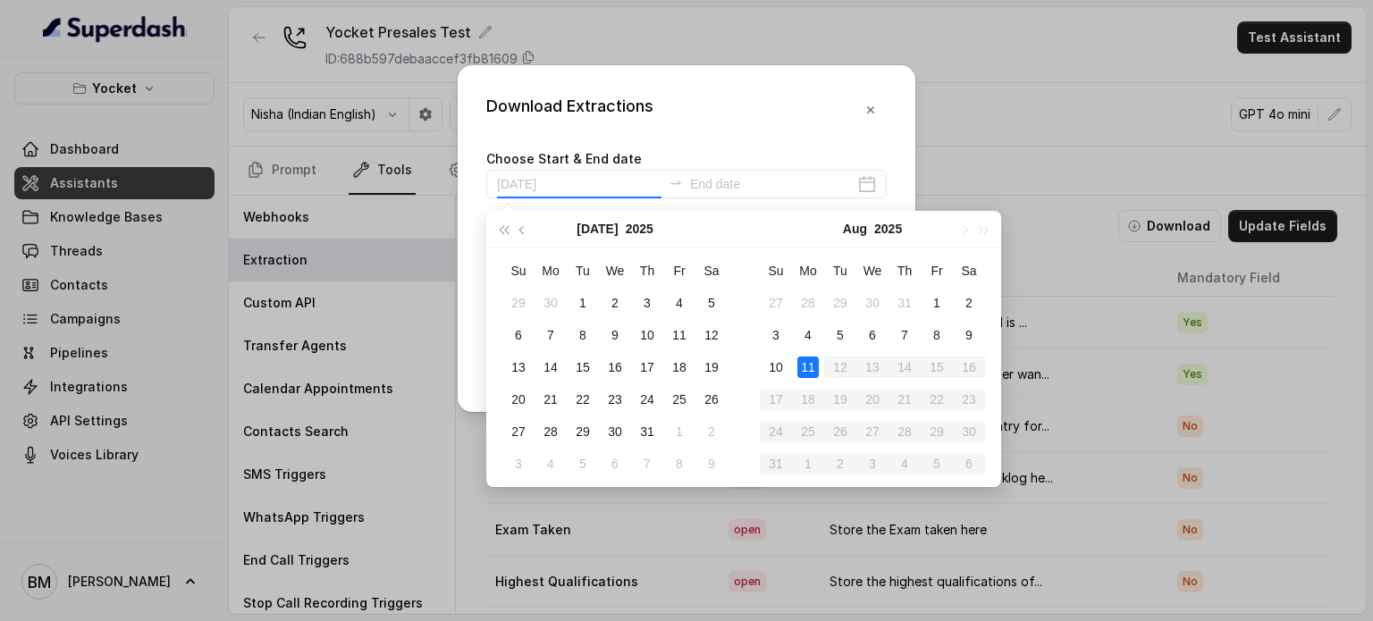
click at [806, 364] on div "11" at bounding box center [807, 367] width 21 height 21
type input "[DATE]"
click at [808, 365] on div "11" at bounding box center [807, 367] width 21 height 21
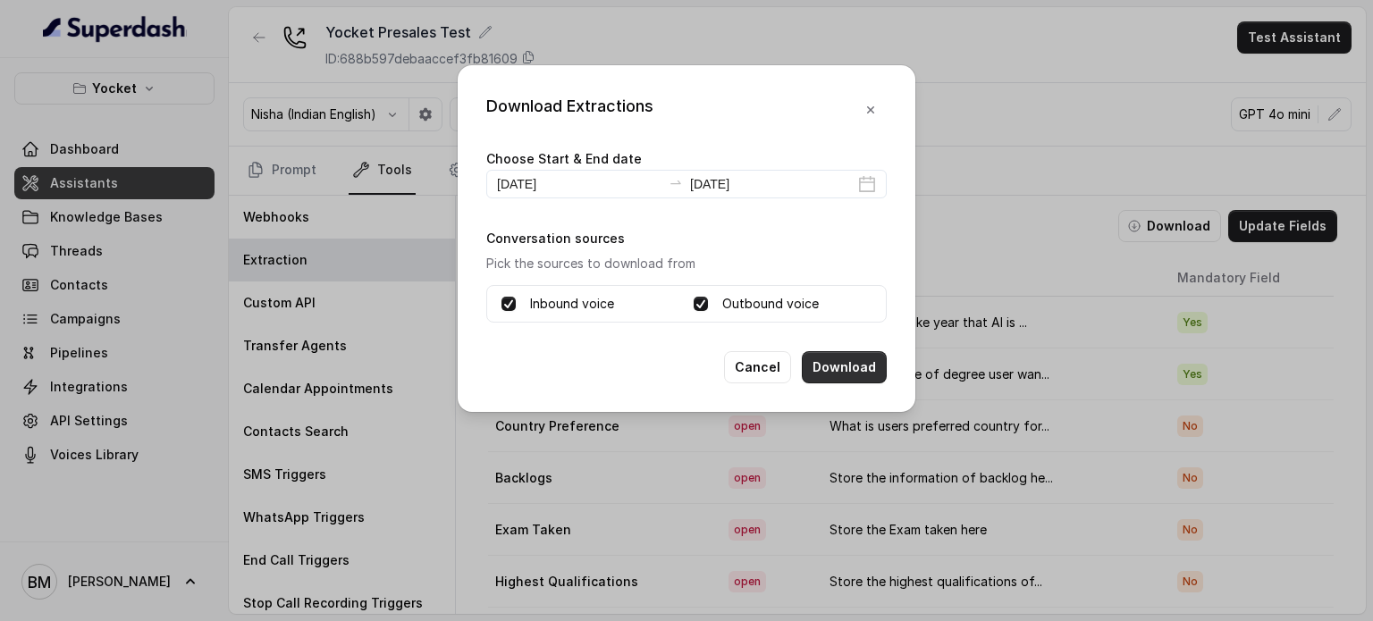
click at [843, 361] on button "Download" at bounding box center [844, 367] width 85 height 32
